Goal: Navigation & Orientation: Find specific page/section

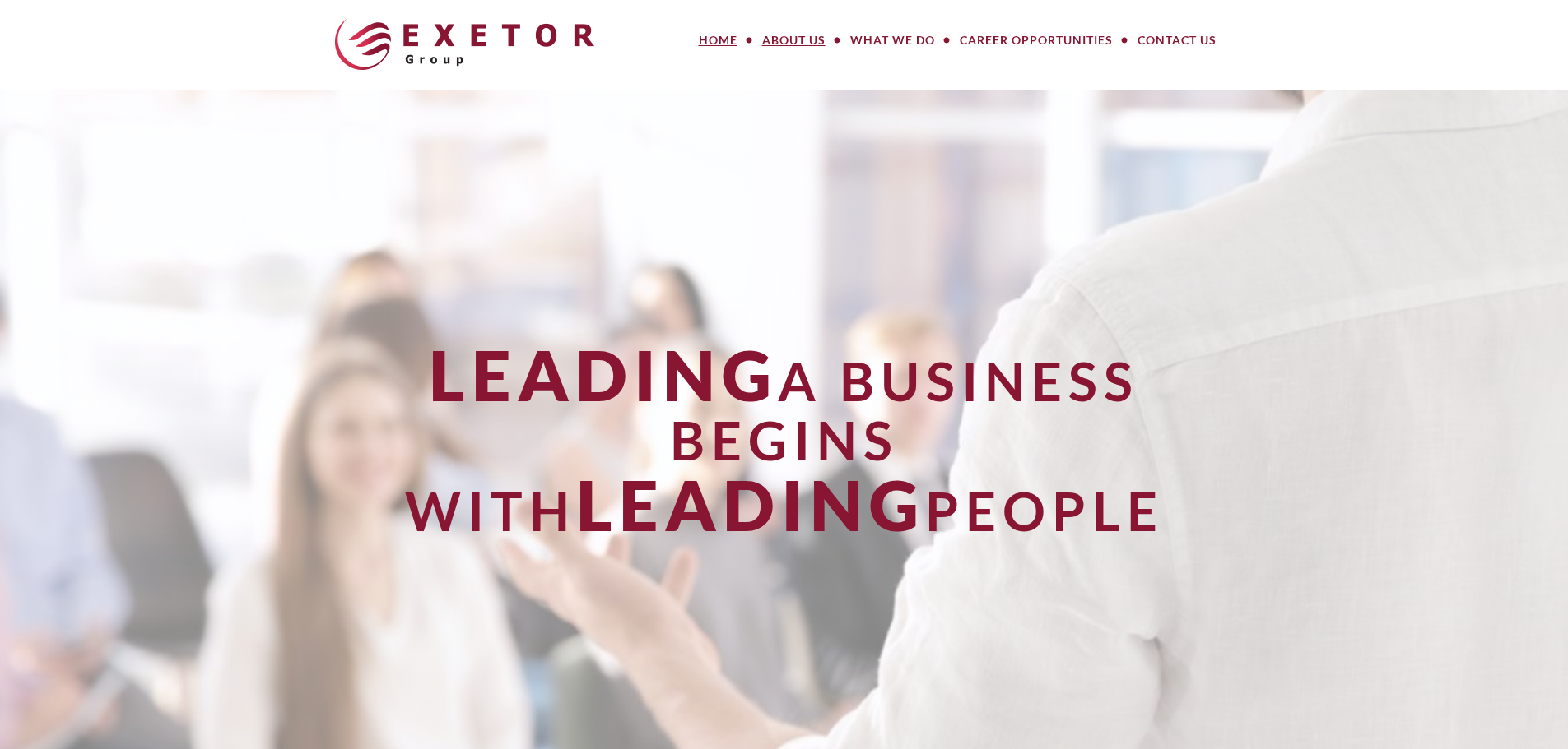
click at [794, 43] on link "About Us" at bounding box center [793, 40] width 88 height 33
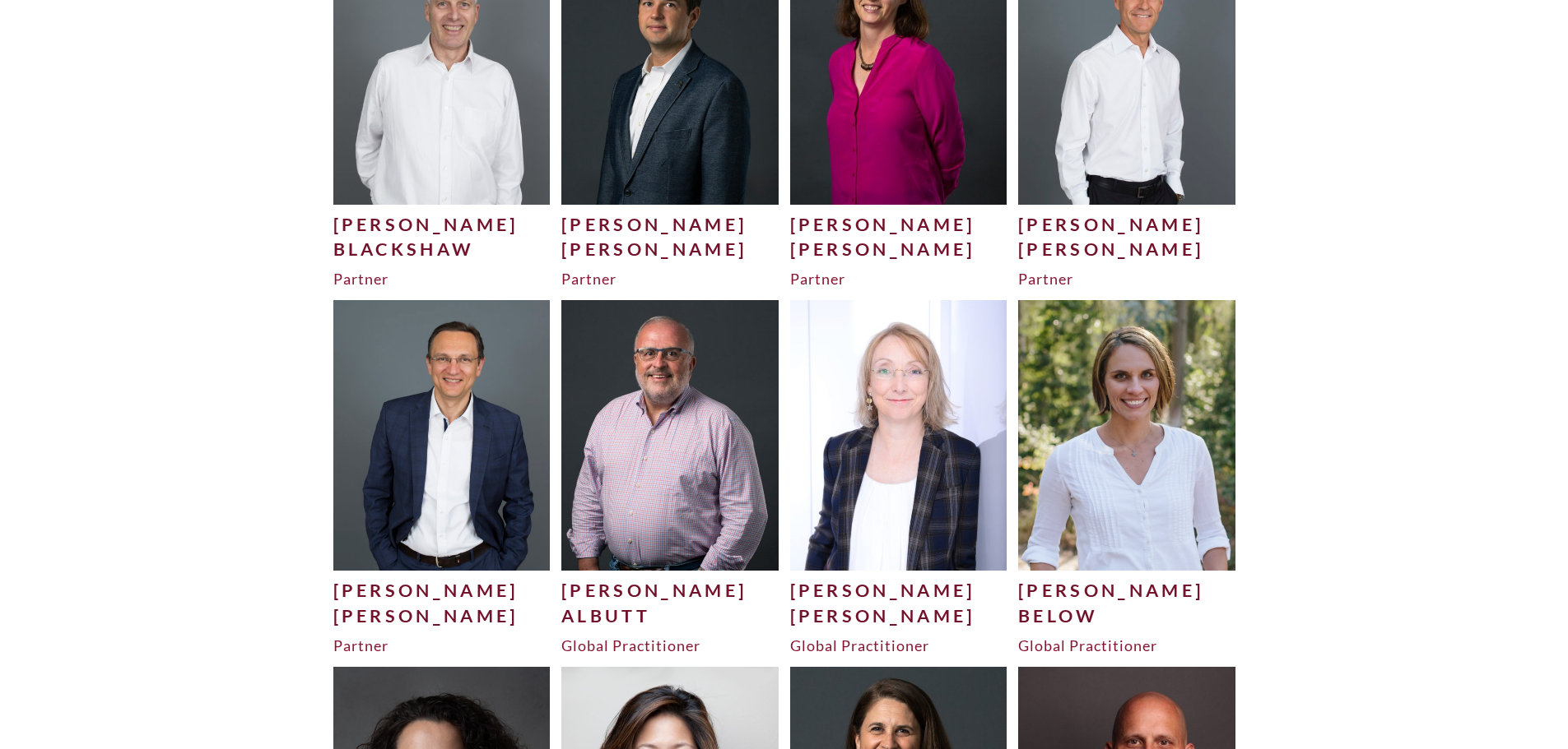
scroll to position [329, 0]
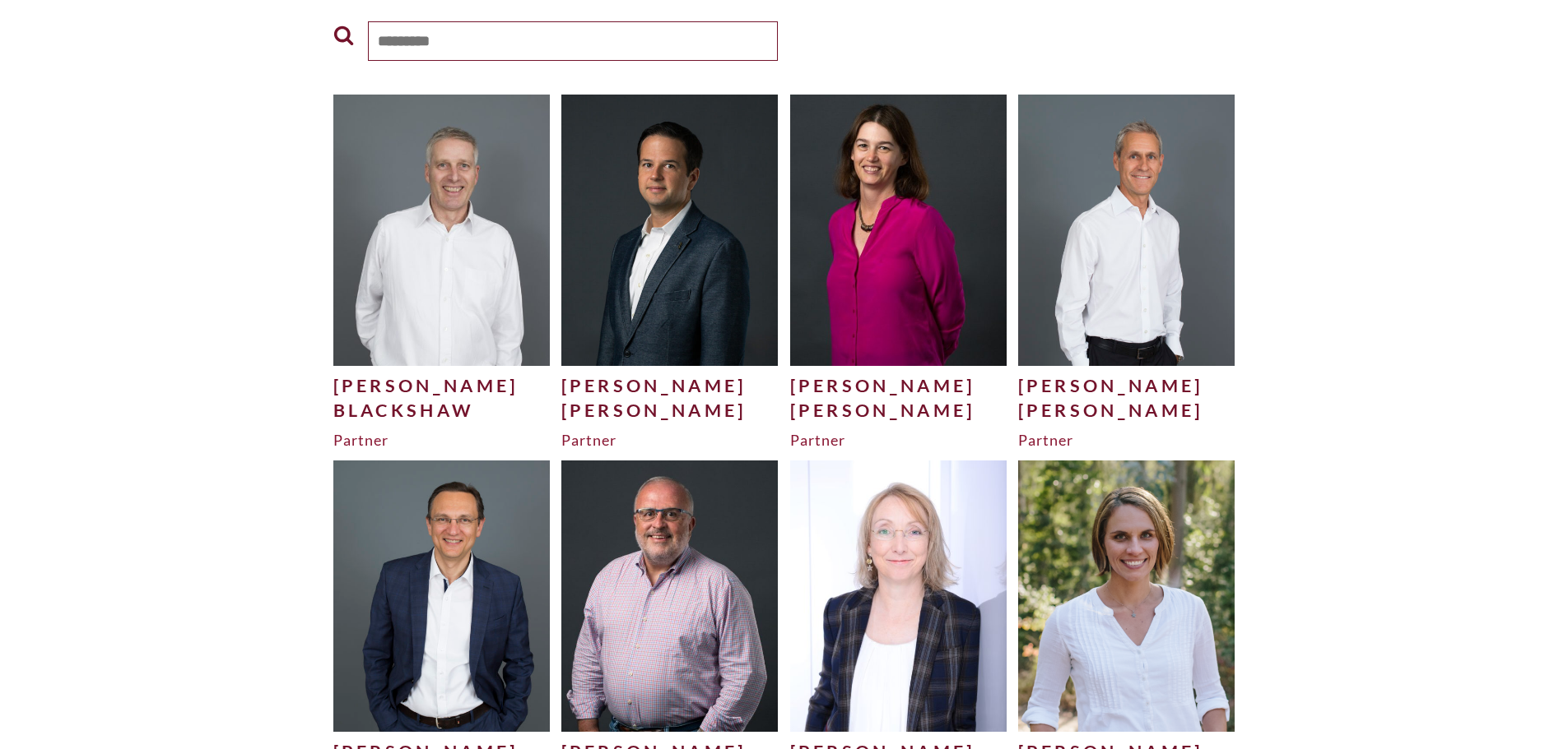
click at [455, 37] on input "text" at bounding box center [573, 42] width 410 height 40
type input "****"
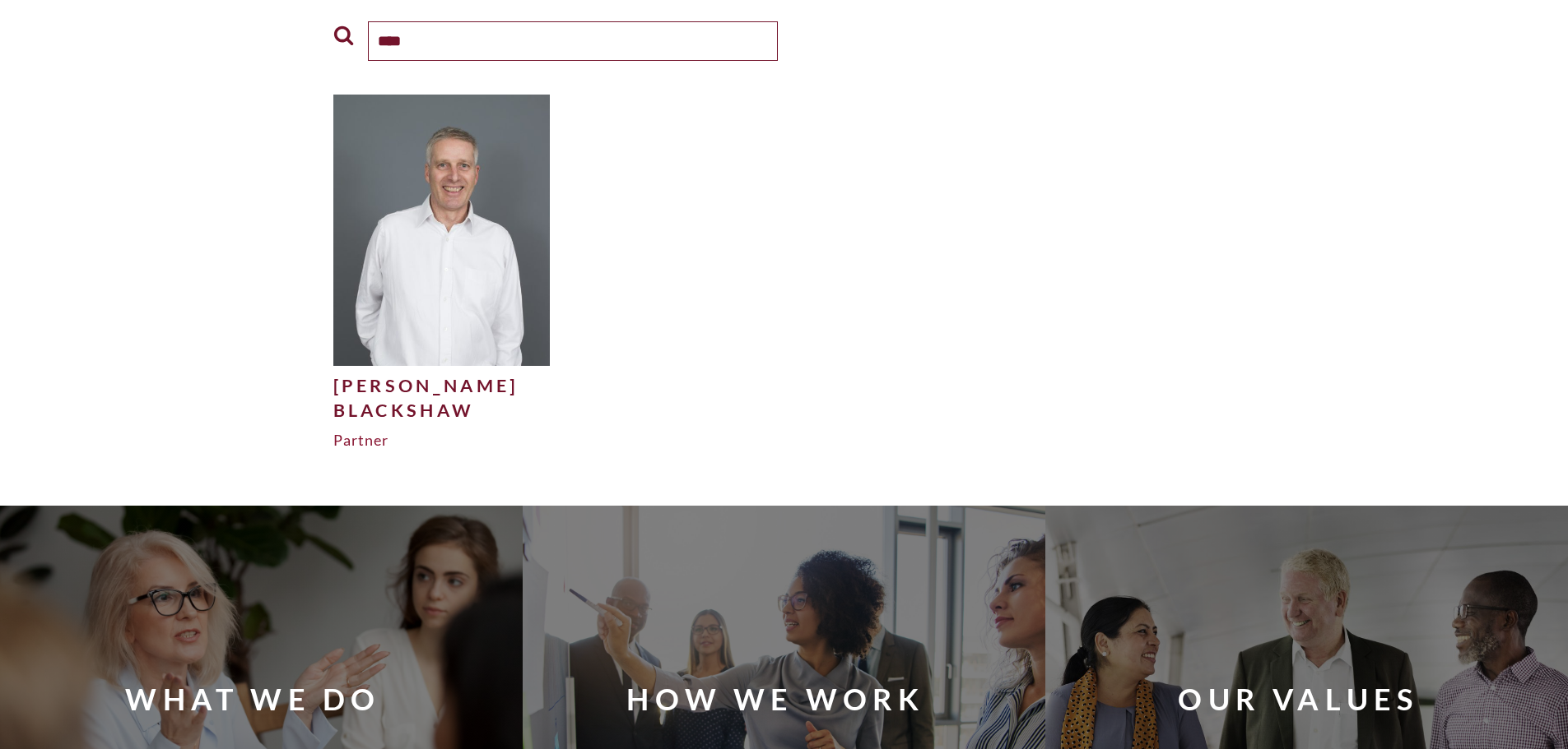
drag, startPoint x: 458, startPoint y: 41, endPoint x: 331, endPoint y: 42, distance: 127.0
click at [334, 43] on div "****" at bounding box center [556, 50] width 457 height 59
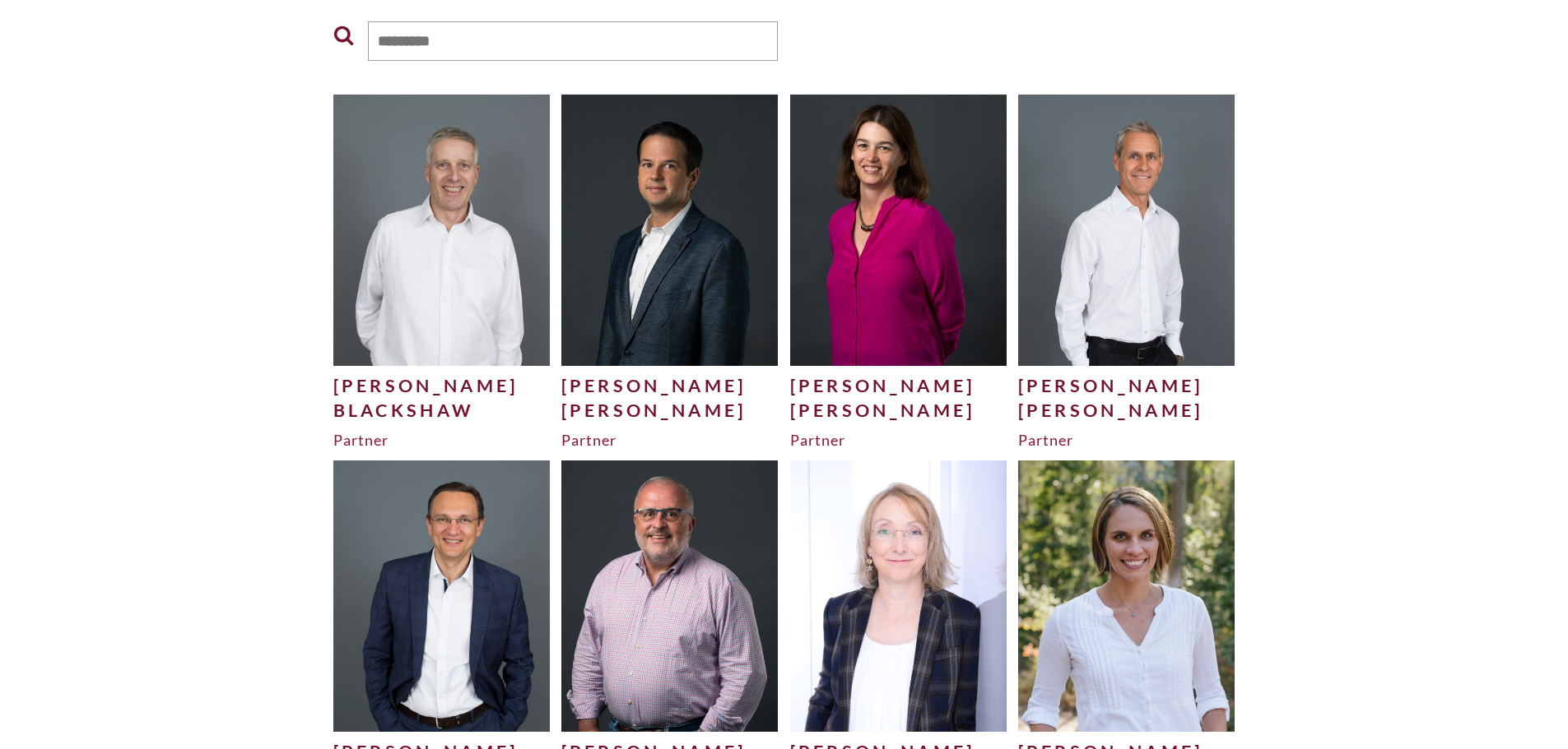
drag, startPoint x: 242, startPoint y: 137, endPoint x: 301, endPoint y: 286, distance: 160.3
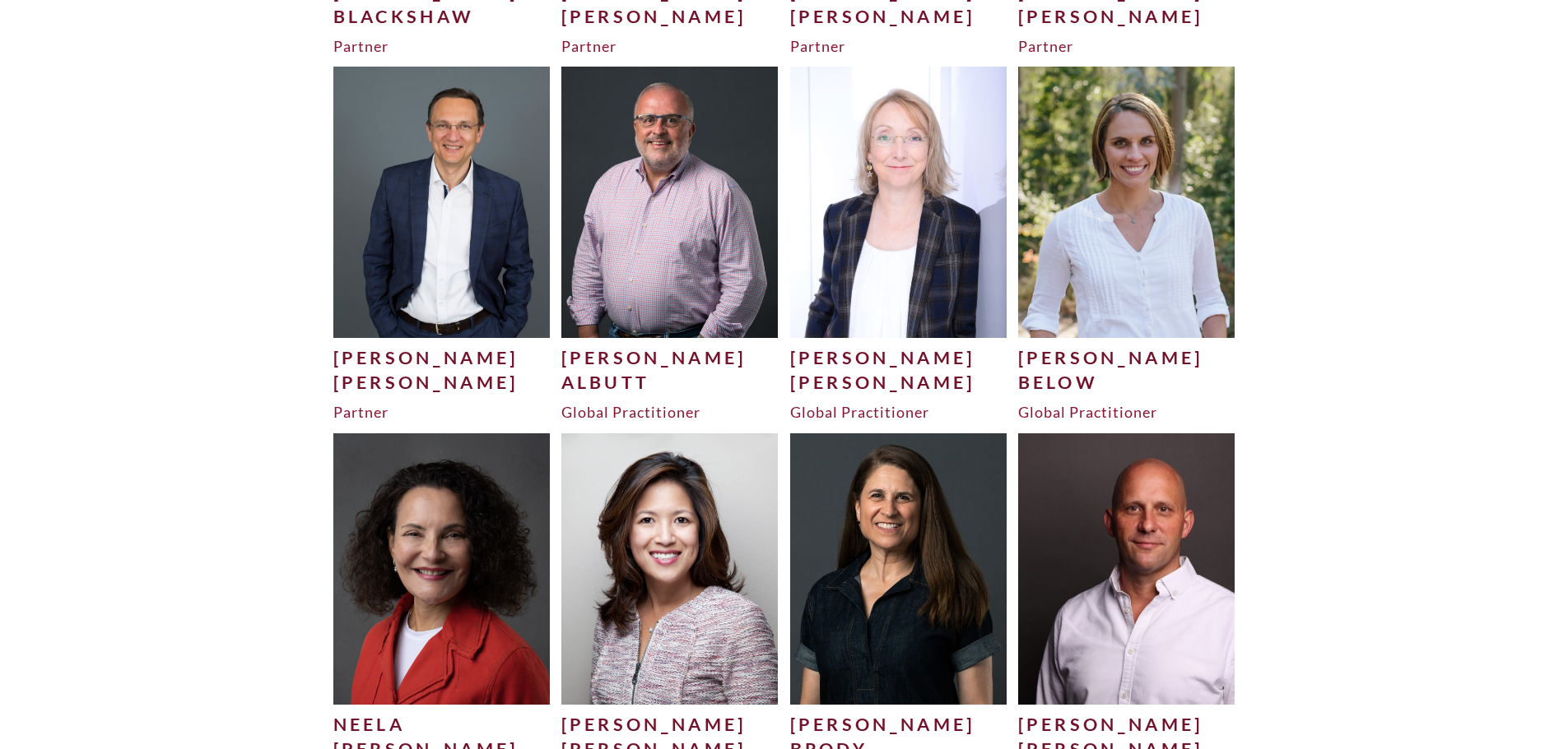
scroll to position [740, 0]
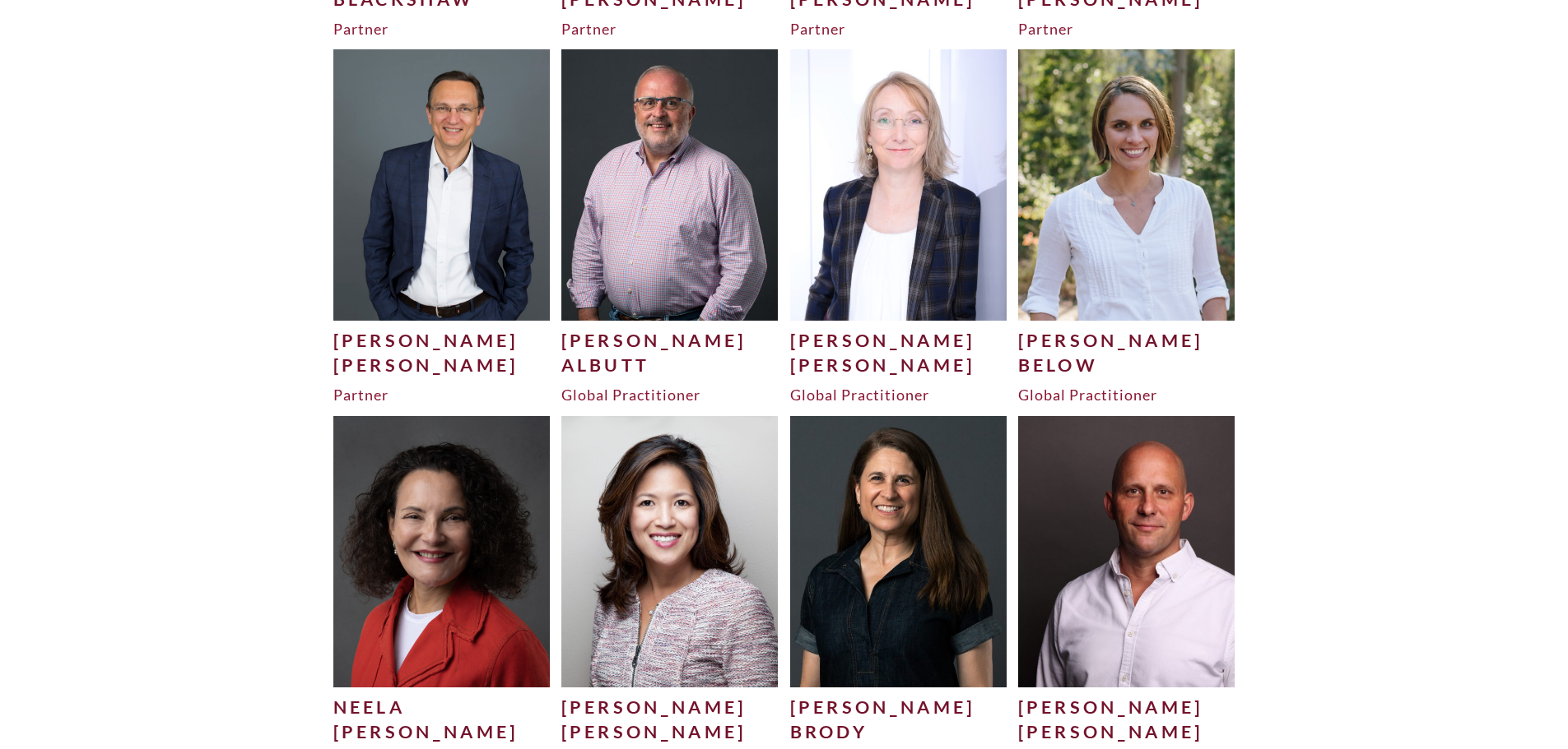
click at [673, 296] on img at bounding box center [670, 184] width 217 height 270
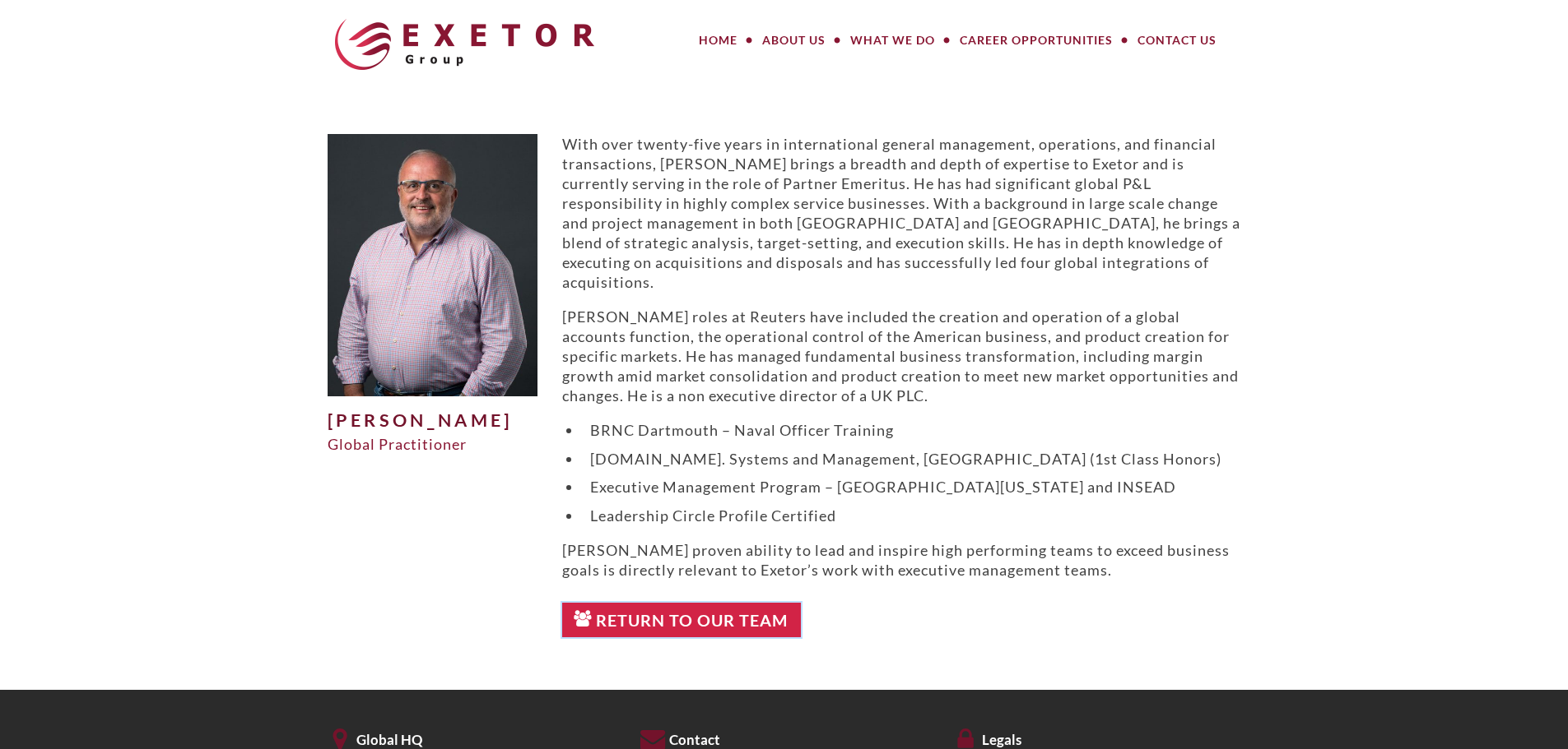
click at [665, 607] on link "Return to Our Team" at bounding box center [682, 620] width 239 height 34
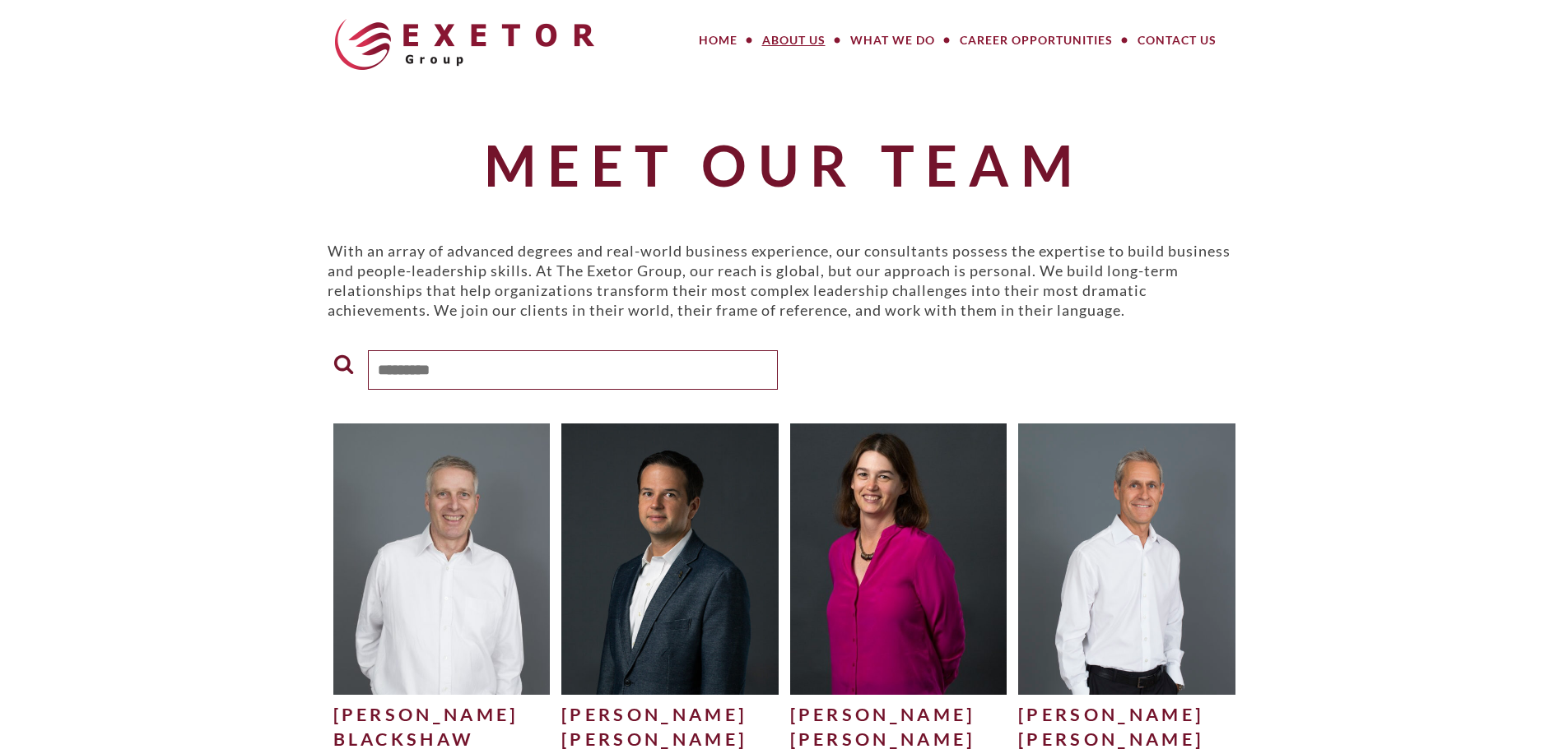
drag, startPoint x: 586, startPoint y: 363, endPoint x: 753, endPoint y: 154, distance: 267.5
click at [586, 362] on input "text" at bounding box center [573, 371] width 410 height 40
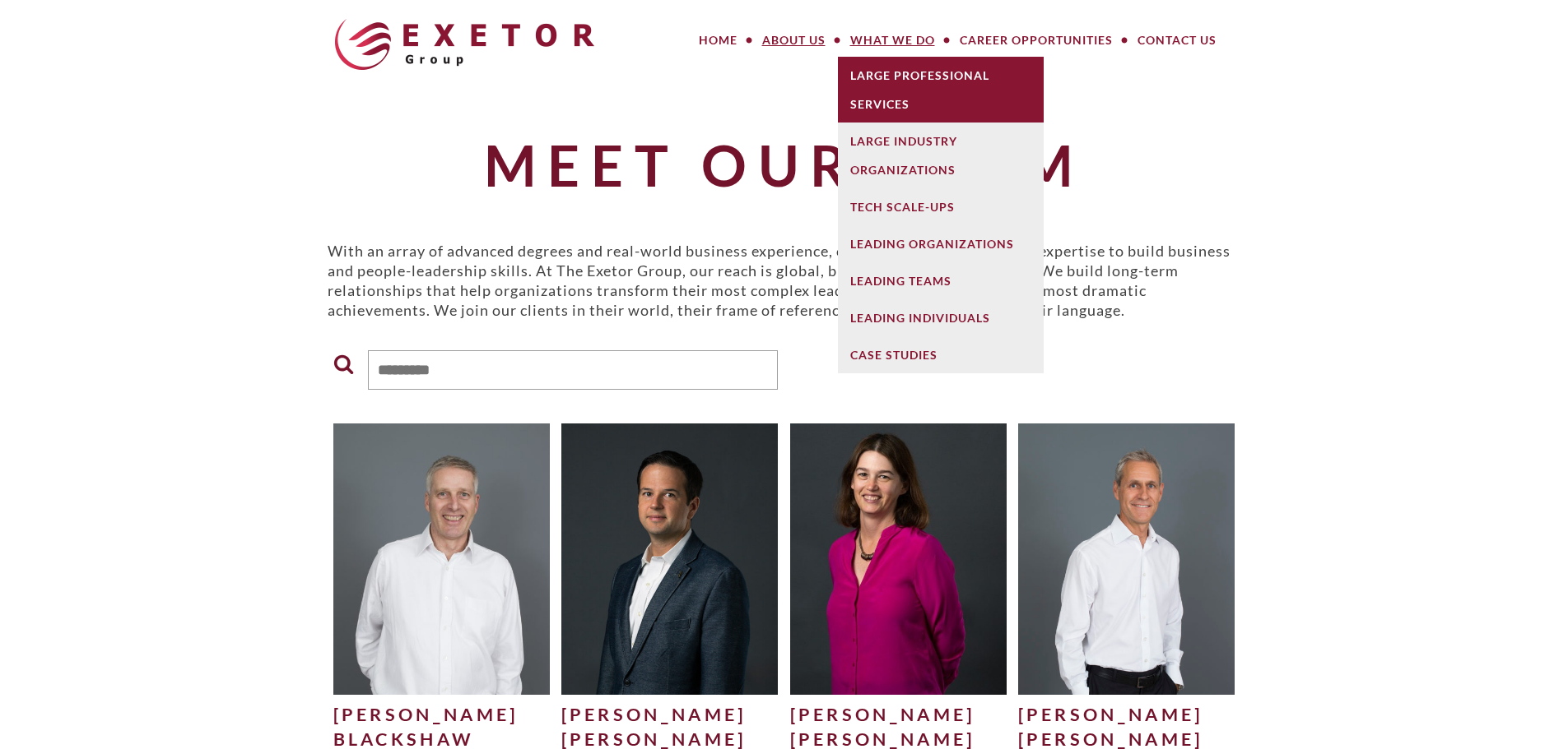
click at [905, 119] on link "Large Professional Services" at bounding box center [940, 89] width 206 height 65
